Goal: Information Seeking & Learning: Learn about a topic

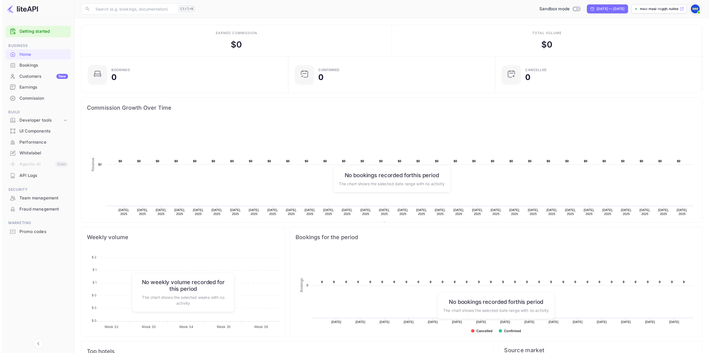
scroll to position [86, 199]
click at [33, 179] on div "API Logs" at bounding box center [35, 175] width 65 height 11
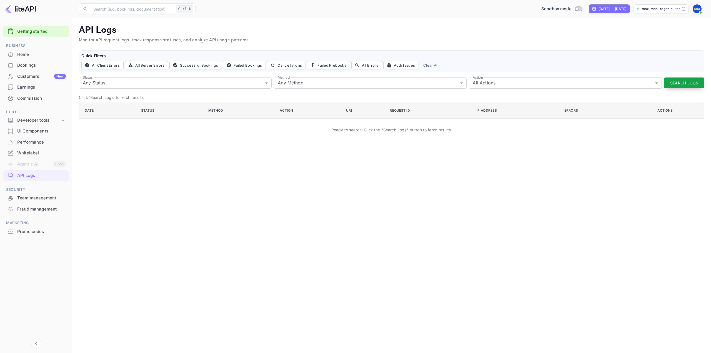
click at [690, 84] on button "Search Logs" at bounding box center [684, 82] width 40 height 11
click at [34, 119] on div "Developer tools" at bounding box center [38, 120] width 43 height 6
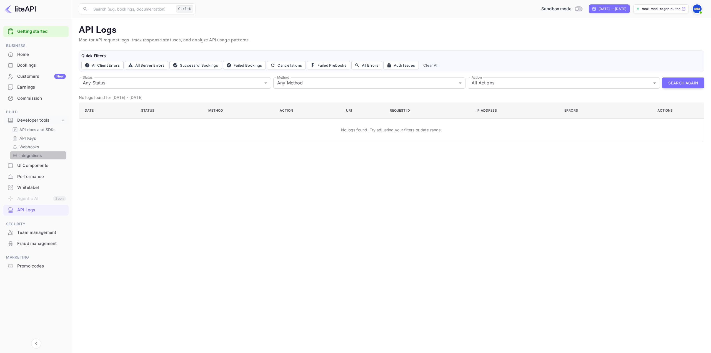
click at [36, 157] on p "Integrations" at bounding box center [30, 155] width 22 height 6
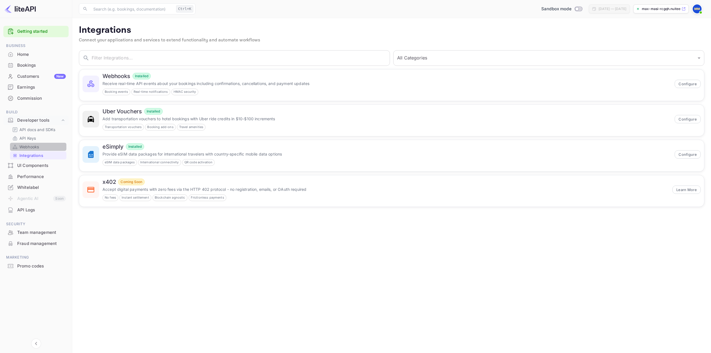
click at [35, 146] on p "Webhooks" at bounding box center [28, 147] width 19 height 6
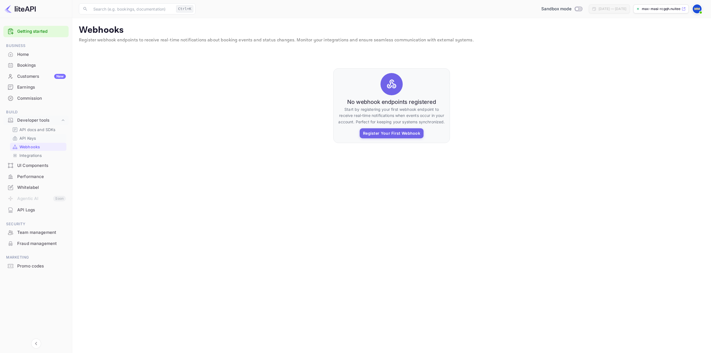
click at [34, 141] on p "API Keys" at bounding box center [27, 138] width 16 height 6
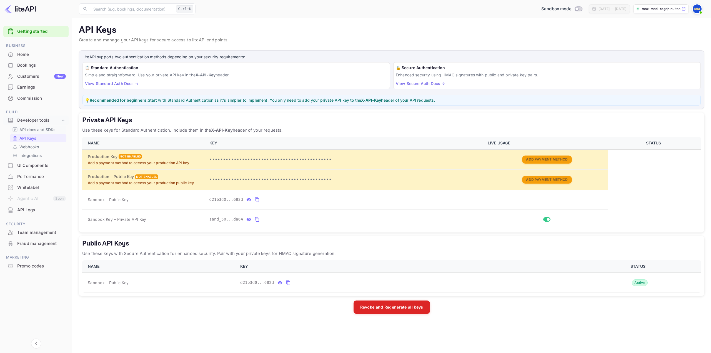
click at [33, 130] on p "API docs and SDKs" at bounding box center [37, 130] width 36 height 6
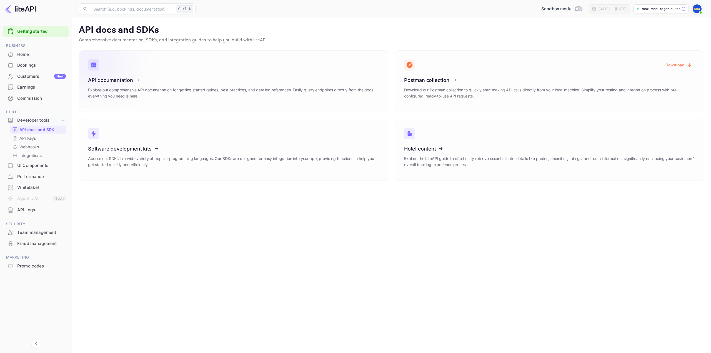
click at [168, 84] on div "API documentation Explore our comprehensive API documentation for getting start…" at bounding box center [233, 90] width 291 height 26
click at [114, 97] on icon at bounding box center [122, 79] width 86 height 57
click at [147, 151] on icon at bounding box center [122, 147] width 86 height 57
click at [445, 152] on icon at bounding box center [438, 147] width 86 height 57
click at [107, 94] on icon at bounding box center [122, 79] width 86 height 57
